Goal: Task Accomplishment & Management: Manage account settings

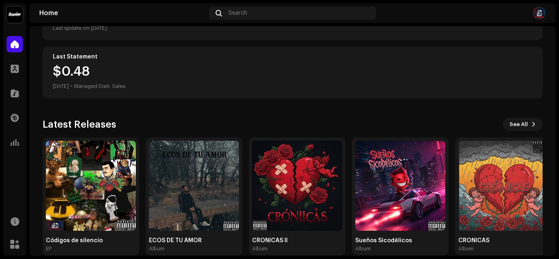
scroll to position [145, 0]
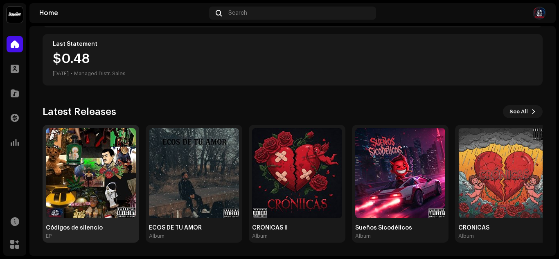
click at [66, 209] on img at bounding box center [91, 173] width 90 height 90
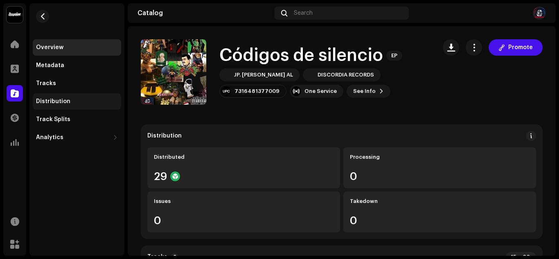
click at [79, 104] on div "Distribution" at bounding box center [77, 101] width 82 height 7
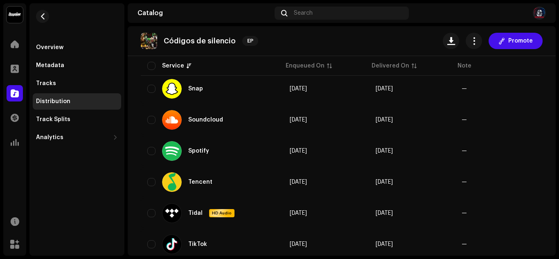
scroll to position [858, 0]
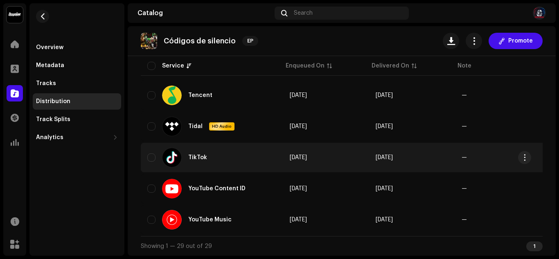
click at [196, 157] on div "TikTok" at bounding box center [197, 158] width 19 height 6
click at [150, 153] on input "checkbox" at bounding box center [151, 157] width 8 height 8
checkbox input "true"
click at [524, 156] on span "button" at bounding box center [525, 157] width 6 height 7
click at [508, 172] on div "Distribute" at bounding box center [486, 172] width 76 height 7
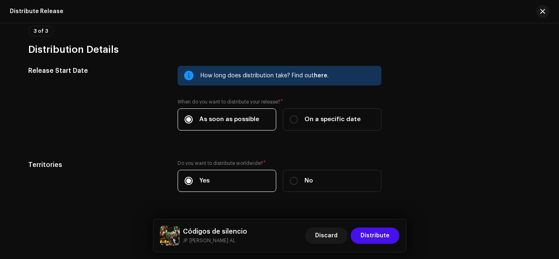
scroll to position [610, 0]
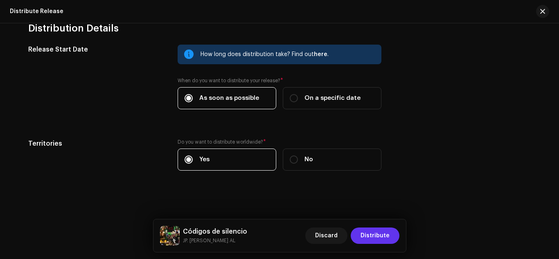
click at [389, 237] on span "Distribute" at bounding box center [374, 235] width 29 height 16
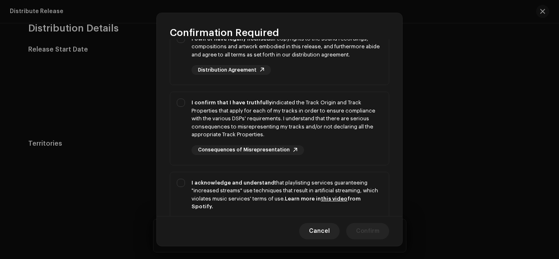
scroll to position [0, 0]
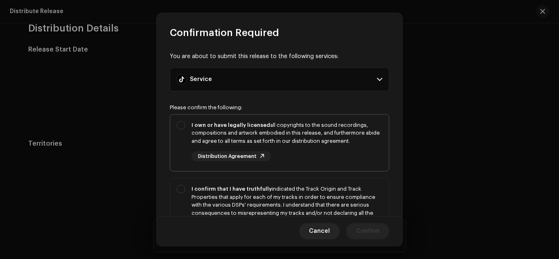
click at [180, 128] on div "I own or have legally licensed all copyrights to the sound recordings, composit…" at bounding box center [279, 142] width 218 height 54
checkbox input "true"
click at [182, 193] on div "I confirm that I have truthfully indicated the Track Origin and Track Propertie…" at bounding box center [279, 213] width 218 height 70
checkbox input "true"
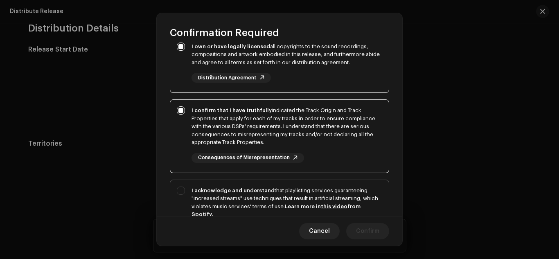
click at [182, 185] on div "I acknowledge and understand that playlisting services guaranteeing "increased …" at bounding box center [279, 217] width 218 height 74
checkbox input "true"
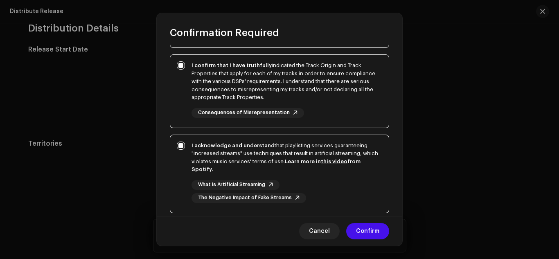
scroll to position [141, 0]
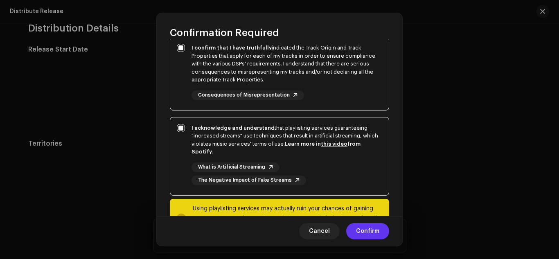
click at [373, 234] on span "Confirm" at bounding box center [367, 231] width 23 height 16
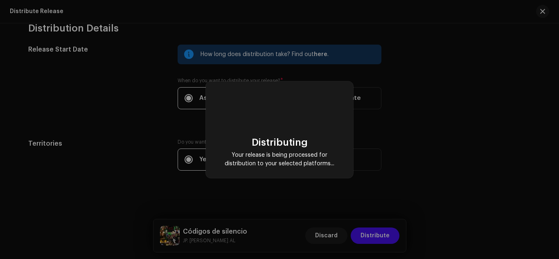
scroll to position [0, 0]
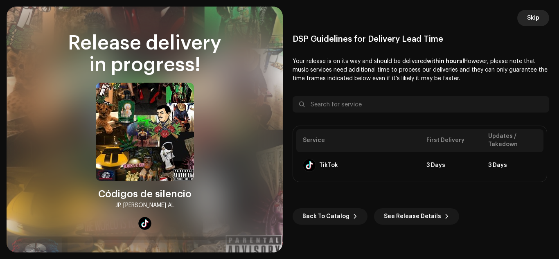
click at [538, 13] on span "Skip" at bounding box center [533, 18] width 12 height 16
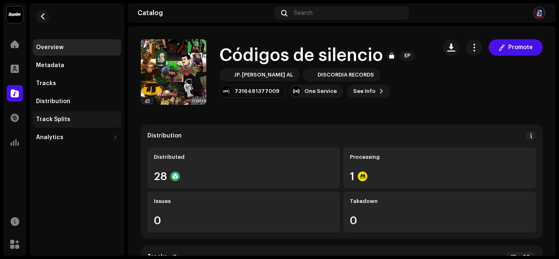
click at [47, 119] on div "Track Splits" at bounding box center [53, 119] width 34 height 7
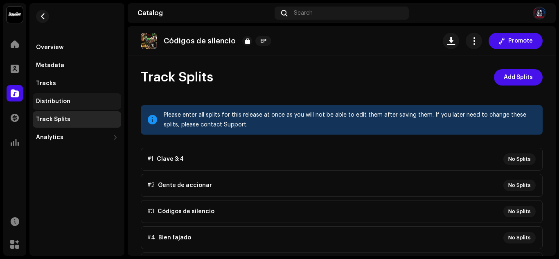
click at [44, 101] on div "Distribution" at bounding box center [53, 101] width 34 height 7
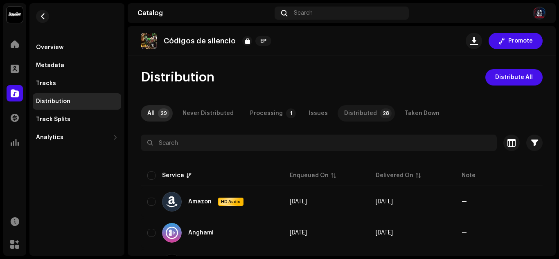
click at [358, 111] on div "Distributed" at bounding box center [360, 113] width 33 height 16
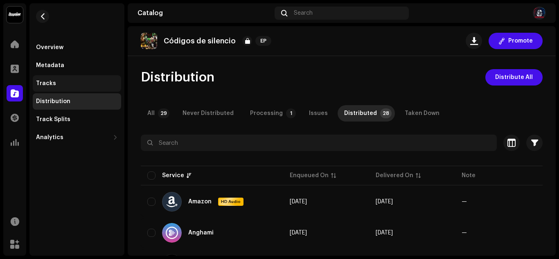
click at [45, 82] on div "Tracks" at bounding box center [46, 83] width 20 height 7
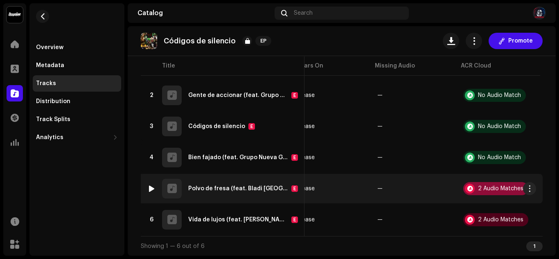
click at [508, 187] on div "2 Audio Matches" at bounding box center [500, 189] width 45 height 6
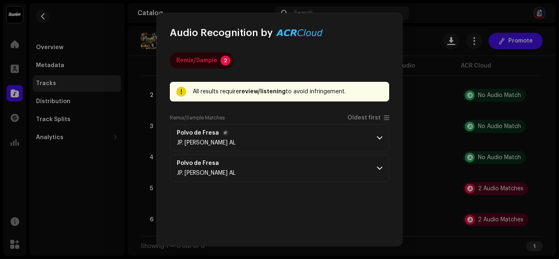
click at [377, 138] on span at bounding box center [379, 138] width 5 height 7
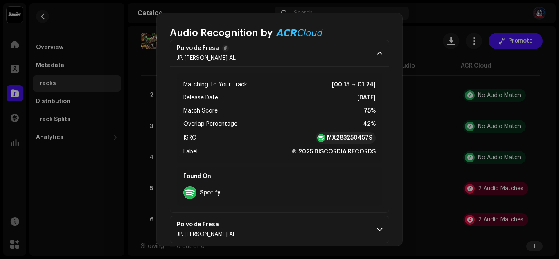
scroll to position [94, 0]
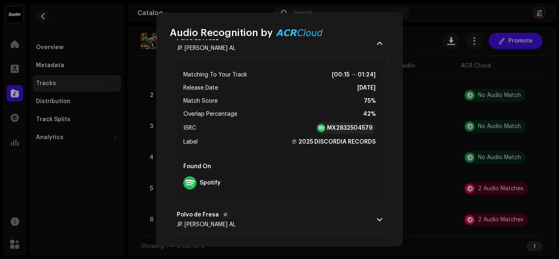
click at [377, 228] on p-accordion-header "Polvo de Fresa JP. [PERSON_NAME] AL" at bounding box center [279, 219] width 219 height 27
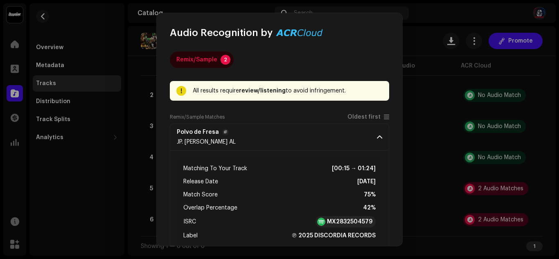
scroll to position [0, 0]
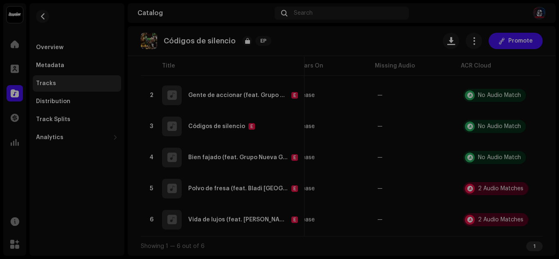
click at [438, 121] on div "Audio Recognition by Remix/Sample 2 All results require review/listening to avo…" at bounding box center [279, 129] width 559 height 259
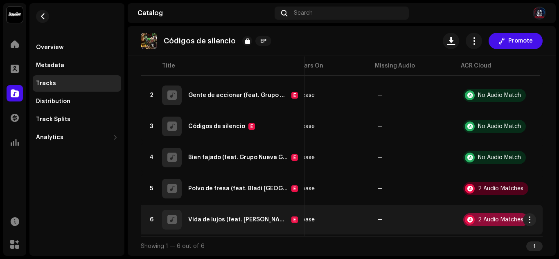
click at [486, 217] on div "2 Audio Matches" at bounding box center [500, 220] width 45 height 6
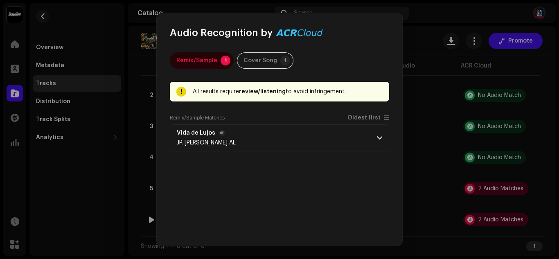
click at [377, 137] on span at bounding box center [379, 138] width 5 height 7
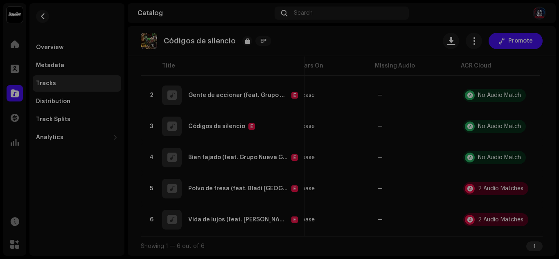
click at [434, 125] on div "Audio Recognition by Remix/Sample 1 Cover Song 1 All results require review/lis…" at bounding box center [279, 129] width 559 height 259
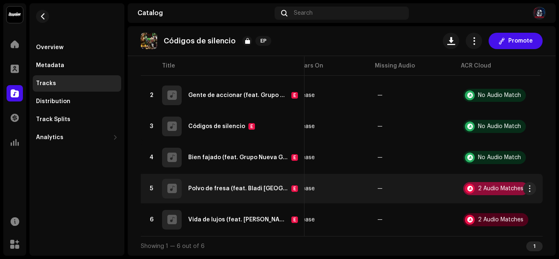
click at [499, 186] on div "2 Audio Matches" at bounding box center [500, 189] width 45 height 6
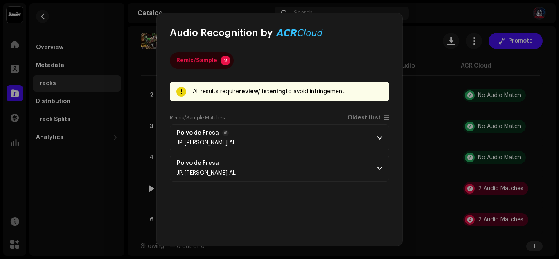
click at [378, 136] on span at bounding box center [379, 138] width 5 height 7
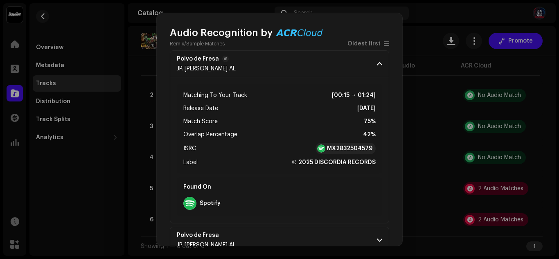
scroll to position [94, 0]
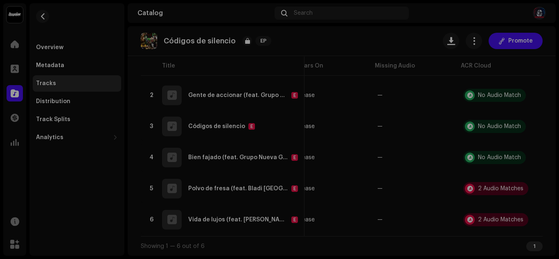
click at [417, 141] on div "Audio Recognition by Remix/Sample 2 All results require review/listening to avo…" at bounding box center [279, 129] width 559 height 259
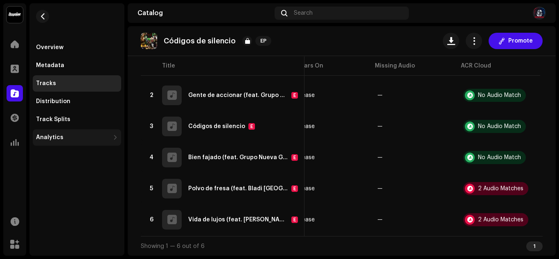
click at [61, 137] on div "Analytics" at bounding box center [49, 137] width 27 height 7
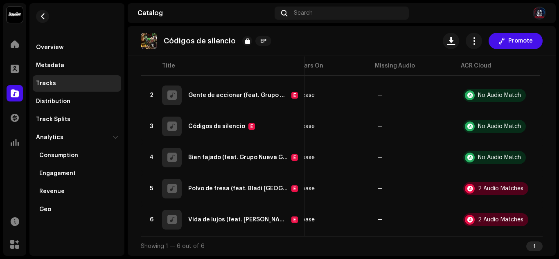
click at [65, 227] on div "Overview Metadata Tracks Distribution Track Splits Analytics Consumption Engage…" at bounding box center [76, 129] width 95 height 252
click at [16, 94] on span at bounding box center [15, 93] width 8 height 7
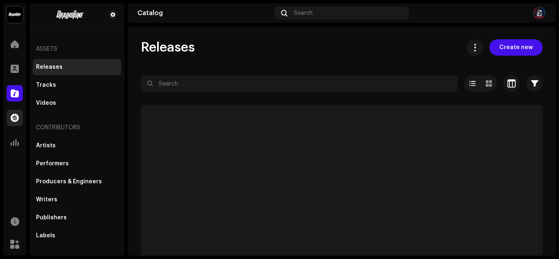
click at [17, 117] on span at bounding box center [15, 118] width 8 height 7
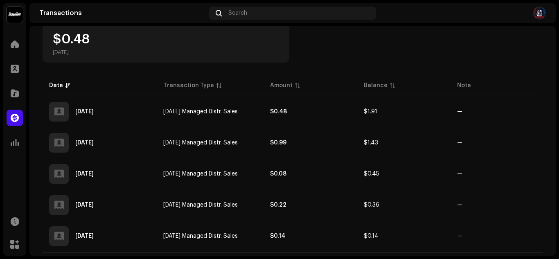
scroll to position [175, 0]
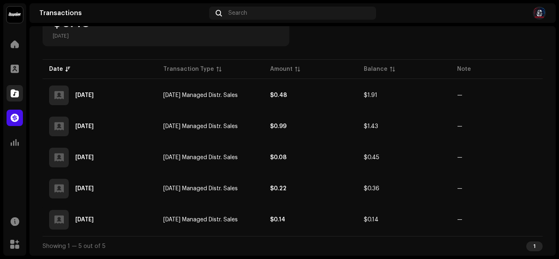
click at [16, 93] on span at bounding box center [15, 93] width 8 height 7
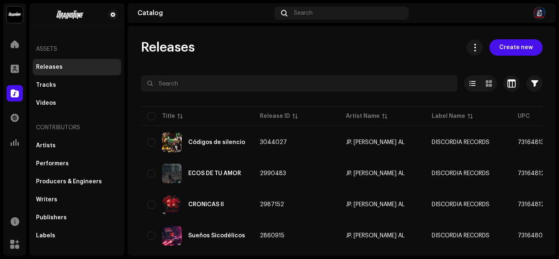
click at [540, 16] on img at bounding box center [539, 13] width 13 height 13
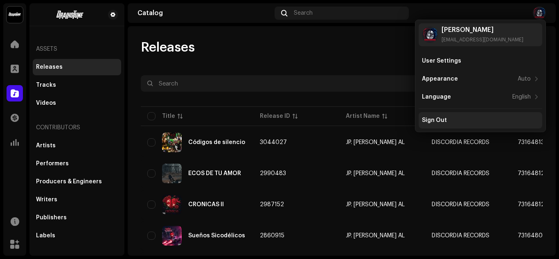
click at [437, 121] on div "Sign Out" at bounding box center [434, 120] width 25 height 7
